Goal: Find specific page/section: Find specific page/section

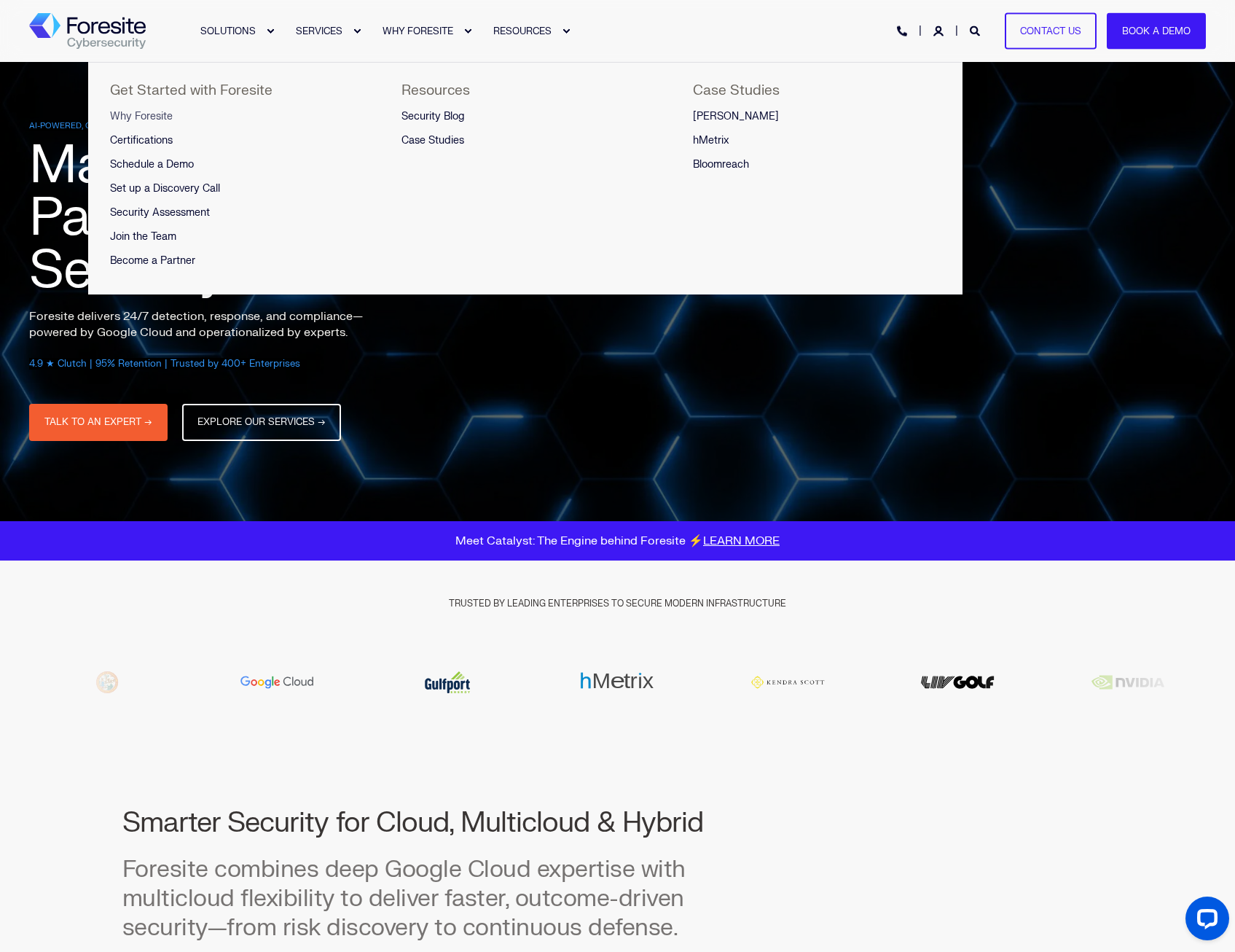
click at [149, 112] on span "Why Foresite" at bounding box center [141, 116] width 62 height 13
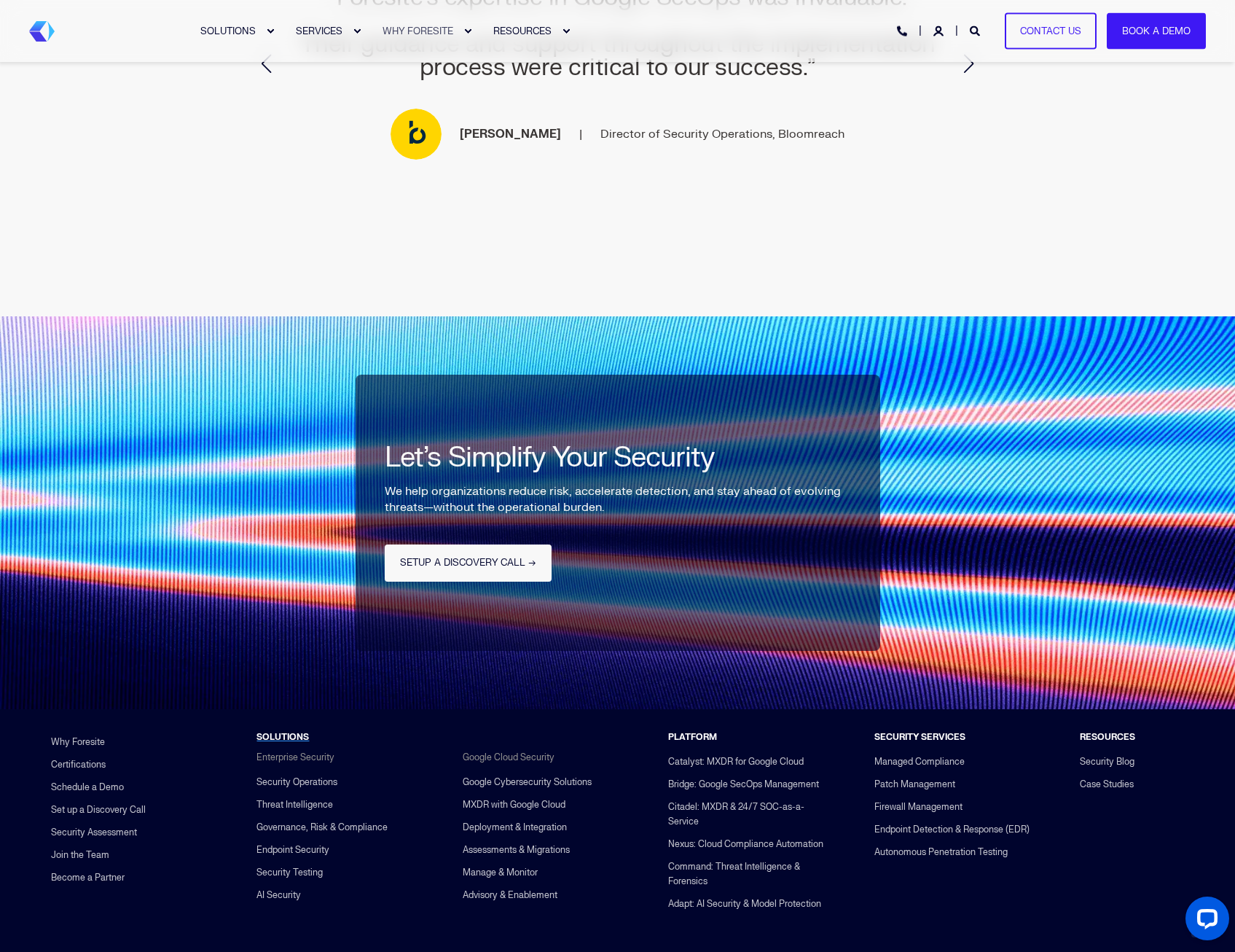
scroll to position [3108, 0]
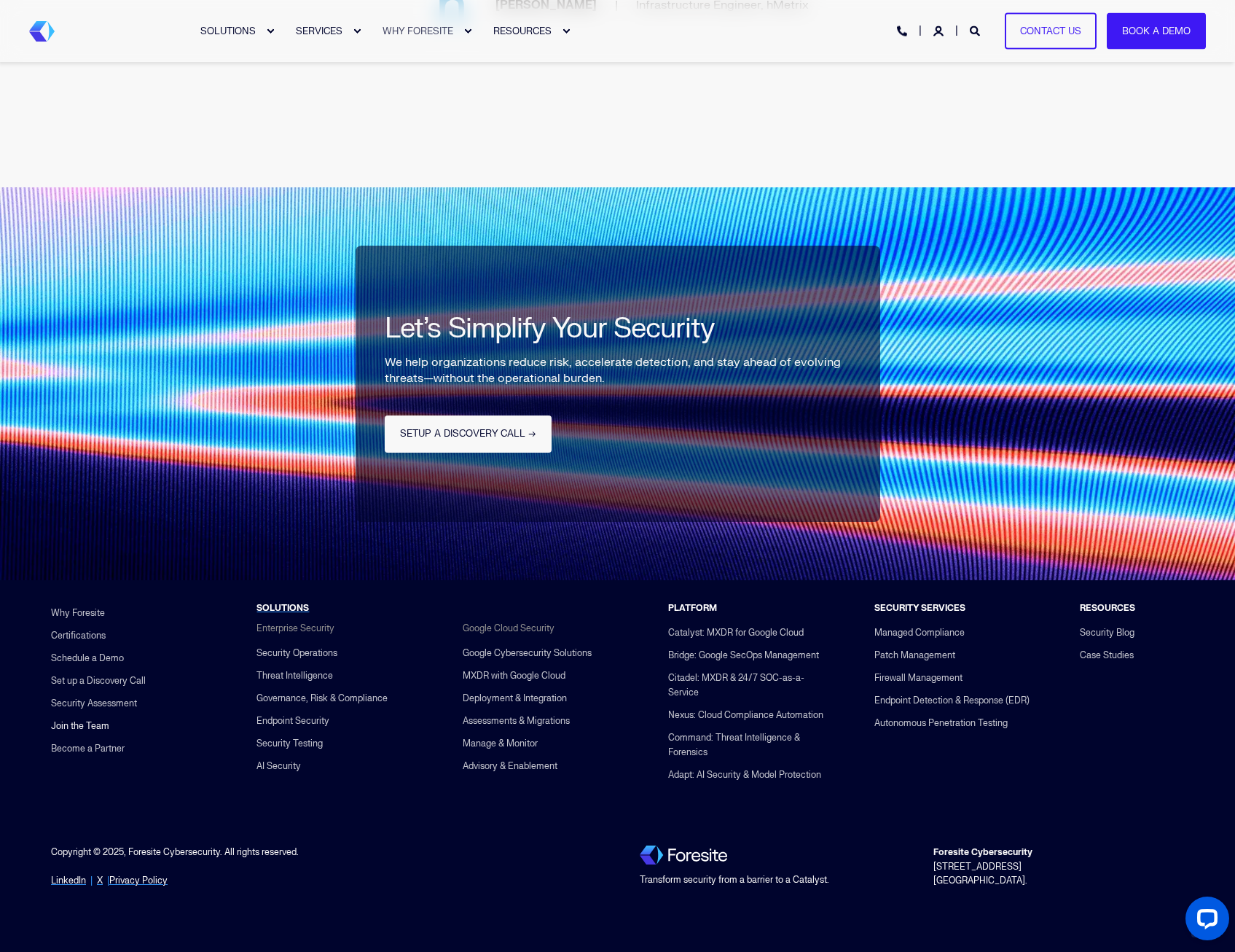
click at [82, 715] on link "Join the Team" at bounding box center [79, 726] width 58 height 23
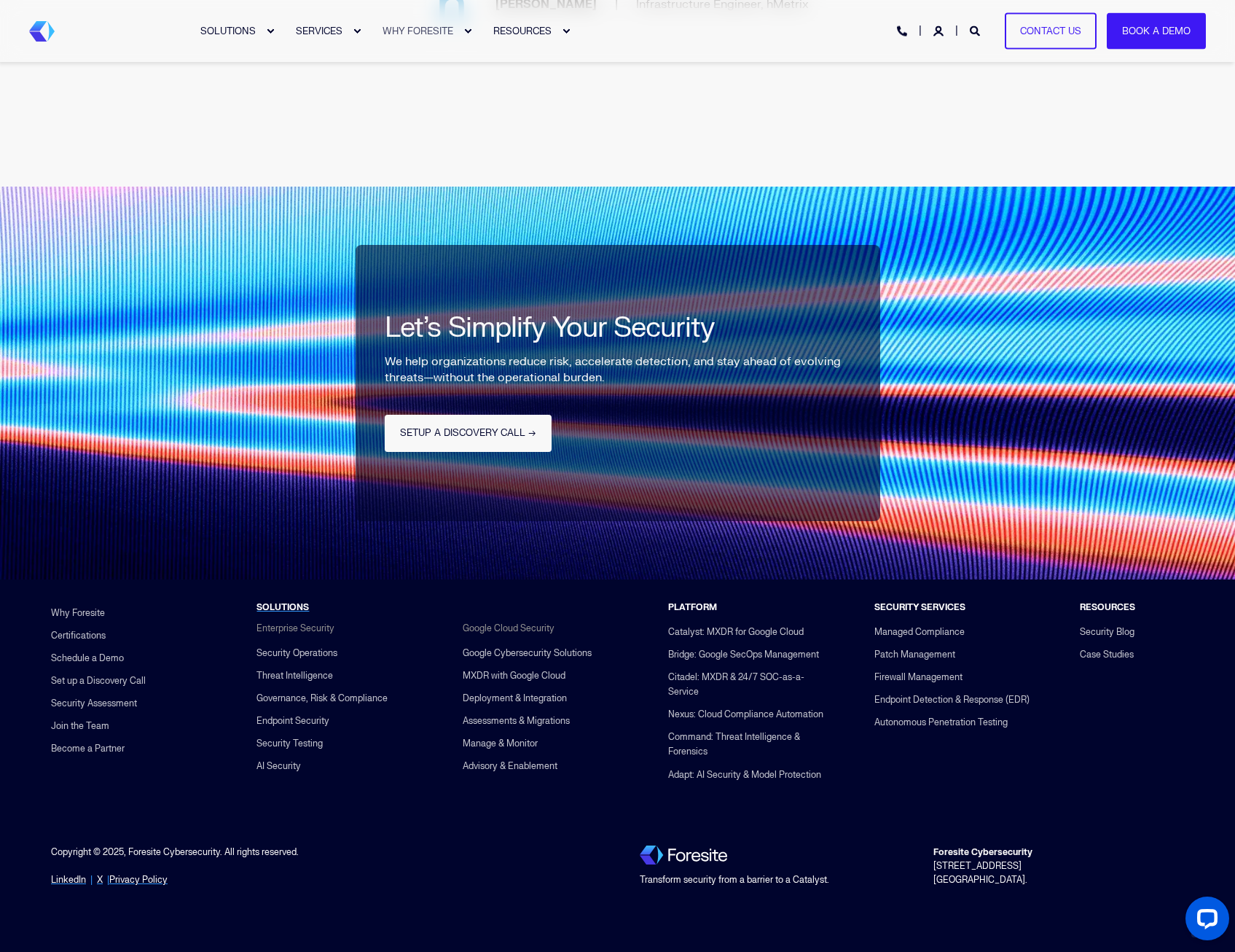
scroll to position [3107, 0]
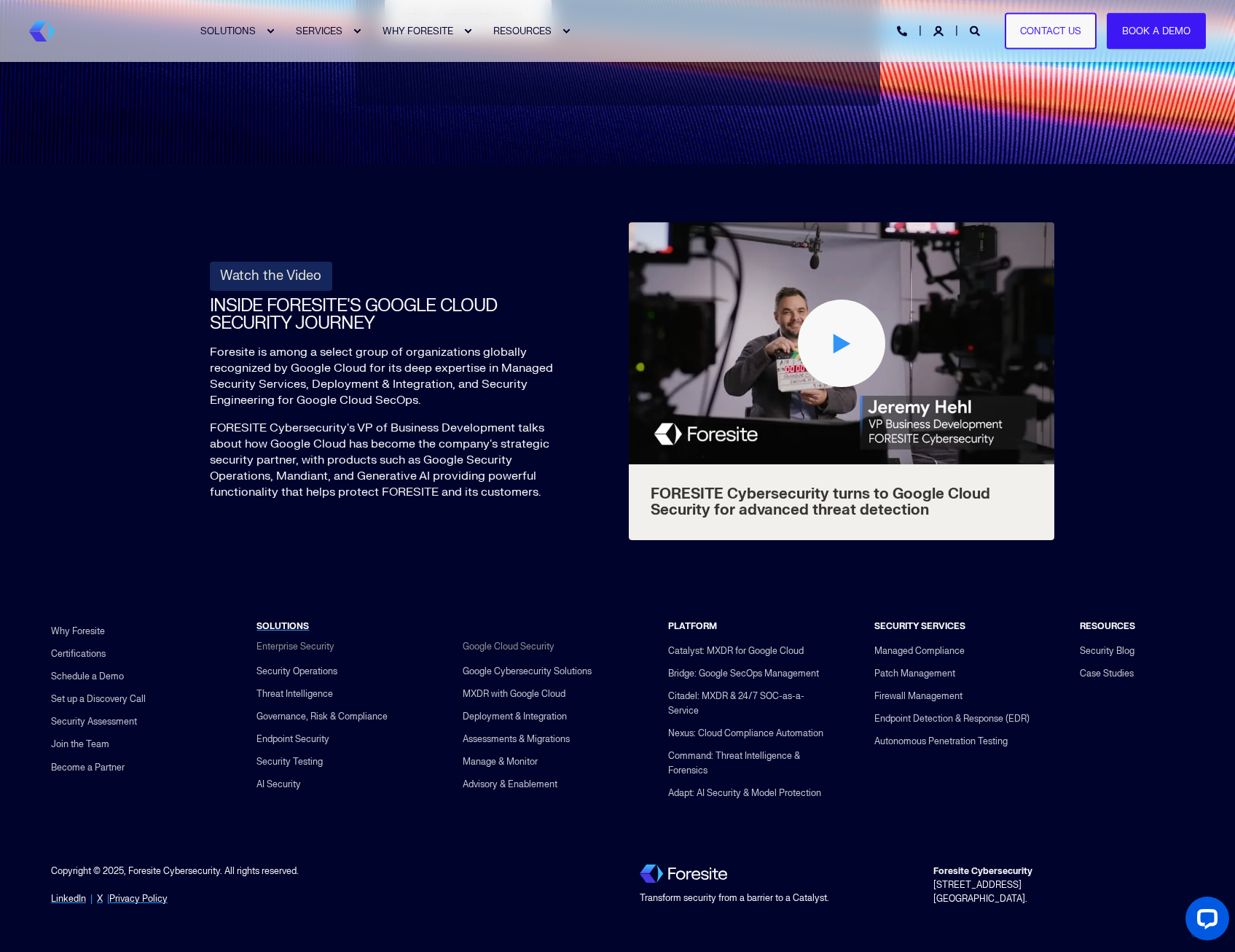
scroll to position [5257, 0]
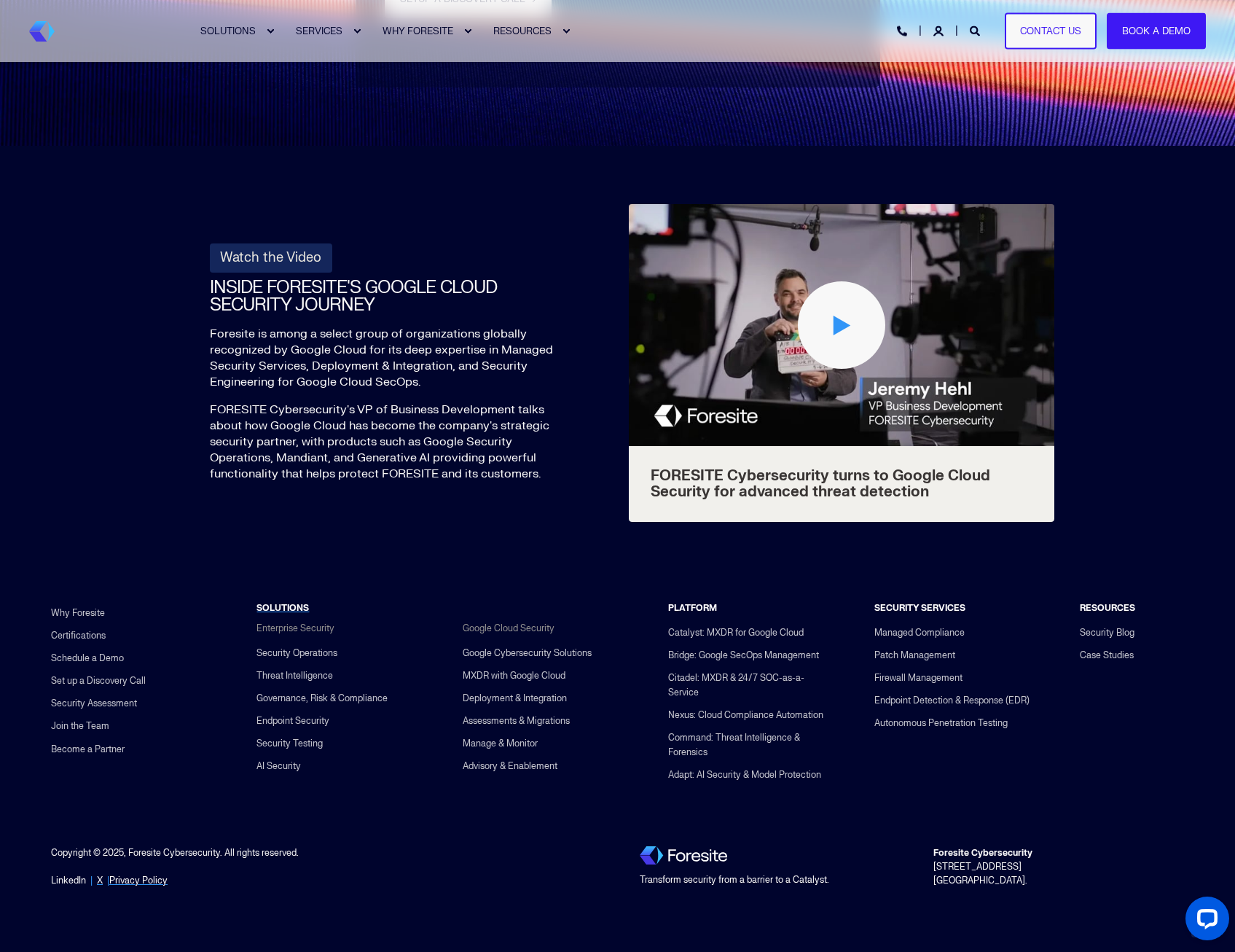
click at [60, 876] on link "LinkedIn" at bounding box center [67, 881] width 35 height 14
